Goal: Transaction & Acquisition: Purchase product/service

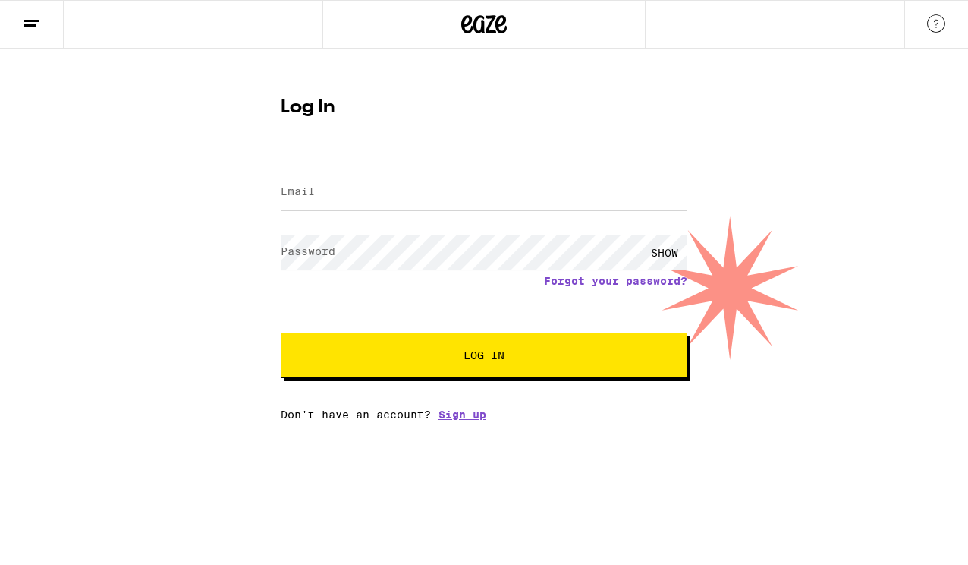
type input "[EMAIL_ADDRESS][DOMAIN_NAME]"
click at [398, 354] on span "Log In" at bounding box center [484, 355] width 284 height 11
